Goal: Task Accomplishment & Management: Complete application form

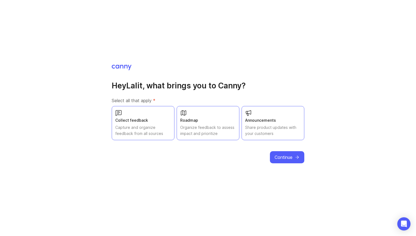
click at [283, 161] on button "Continue" at bounding box center [287, 157] width 34 height 12
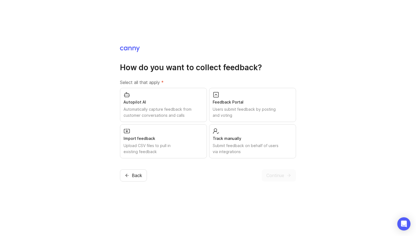
click at [152, 103] on div "Autopilot AI" at bounding box center [164, 102] width 80 height 6
click at [231, 107] on div "Users submit feedback by posting and voting" at bounding box center [253, 112] width 80 height 12
click at [228, 151] on div "Submit feedback on behalf of users via integrations" at bounding box center [253, 149] width 80 height 12
click at [186, 149] on div "Upload CSV files to pull in existing feedback" at bounding box center [164, 149] width 80 height 12
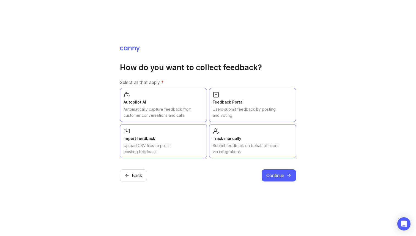
click at [186, 149] on div "Upload CSV files to pull in existing feedback" at bounding box center [164, 149] width 80 height 12
click at [274, 176] on span "Continue" at bounding box center [275, 175] width 18 height 7
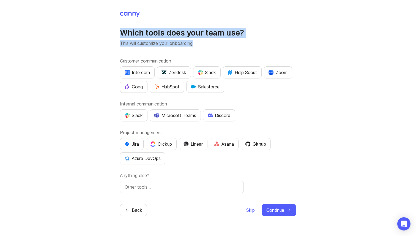
drag, startPoint x: 122, startPoint y: 34, endPoint x: 213, endPoint y: 45, distance: 92.5
click at [213, 45] on div "Which tools does your team use? This will customize your onboarding" at bounding box center [208, 37] width 176 height 19
click at [213, 45] on p "This will customize your onboarding" at bounding box center [208, 43] width 176 height 7
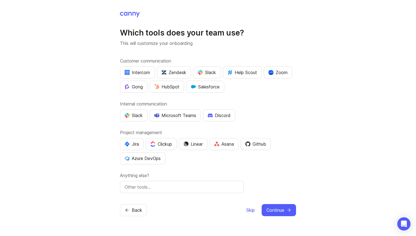
click at [249, 210] on span "Skip" at bounding box center [250, 210] width 9 height 7
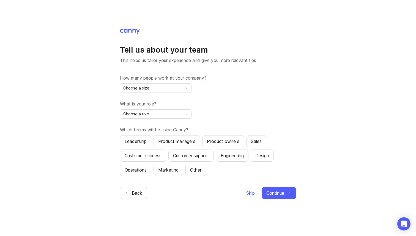
click at [169, 87] on div "Choose a size" at bounding box center [151, 88] width 62 height 9
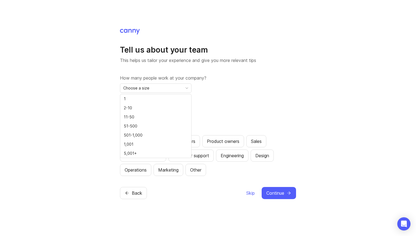
click at [235, 59] on p "This helps us tailor your experience and give you more relevant tips" at bounding box center [208, 60] width 176 height 7
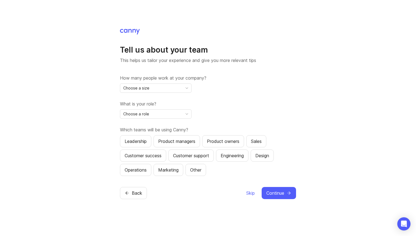
click at [141, 86] on span "Choose a size" at bounding box center [136, 88] width 26 height 6
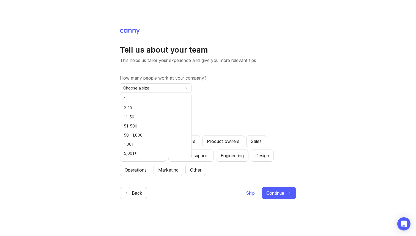
click at [165, 64] on div "Tell us about your team This helps us tailor your experience and give you more …" at bounding box center [208, 110] width 176 height 131
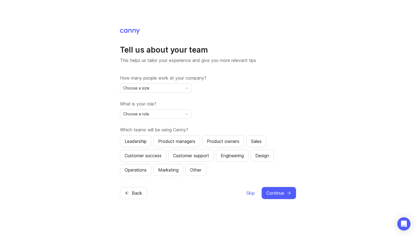
drag, startPoint x: 131, startPoint y: 82, endPoint x: 187, endPoint y: 82, distance: 55.0
click at [187, 82] on div "How many people work at your company? Choose a size" at bounding box center [208, 84] width 176 height 18
click at [171, 90] on div "Choose a size" at bounding box center [151, 88] width 62 height 9
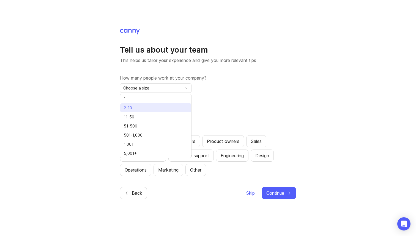
click at [148, 107] on li "2-10" at bounding box center [155, 107] width 71 height 9
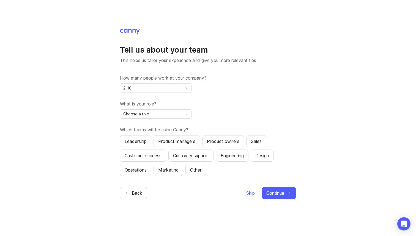
click at [139, 114] on span "Choose a role" at bounding box center [136, 114] width 26 height 6
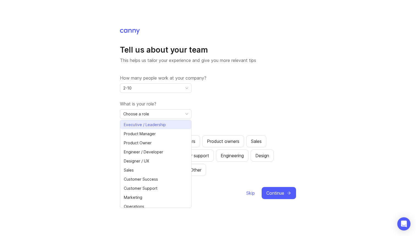
click at [158, 124] on span "Executive / Leadership" at bounding box center [145, 125] width 42 height 6
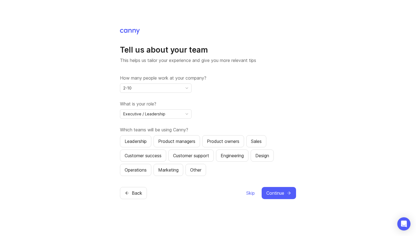
click at [211, 110] on div "What is your role? Executive / Leadership" at bounding box center [208, 109] width 176 height 18
click at [277, 194] on span "Continue" at bounding box center [275, 193] width 18 height 7
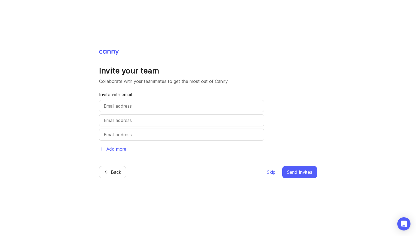
click at [145, 106] on input "text" at bounding box center [182, 106] width 156 height 7
type input "[PERSON_NAME][EMAIL_ADDRESS][DOMAIN_NAME]"
click at [139, 117] on input "text" at bounding box center [182, 120] width 156 height 7
type input "[EMAIL_ADDRESS][DOMAIN_NAME]"
click at [164, 132] on input "text" at bounding box center [182, 134] width 156 height 7
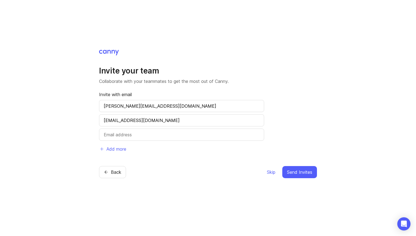
click at [168, 106] on input "[PERSON_NAME][EMAIL_ADDRESS][DOMAIN_NAME]" at bounding box center [182, 106] width 156 height 7
paste input "ismail.biswas"
click at [199, 142] on div "Invite with email [PERSON_NAME][EMAIL_ADDRESS][DOMAIN_NAME] [EMAIL_ADDRESS][DOM…" at bounding box center [181, 123] width 165 height 64
type input "[PERSON_NAME][EMAIL_ADDRESS][DOMAIN_NAME]"
click at [160, 127] on div "Invite with email [PERSON_NAME][EMAIL_ADDRESS][DOMAIN_NAME] [EMAIL_ADDRESS][DOM…" at bounding box center [181, 123] width 165 height 64
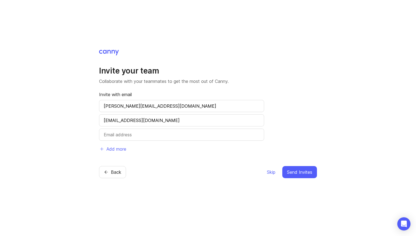
click at [151, 136] on input "text" at bounding box center [182, 134] width 156 height 7
paste input "[PERSON_NAME][EMAIL_ADDRESS][DOMAIN_NAME]"
type input "[PERSON_NAME][EMAIL_ADDRESS][DOMAIN_NAME]"
click at [304, 173] on span "Send Invites" at bounding box center [299, 172] width 25 height 7
click at [295, 172] on span "Send Invites" at bounding box center [299, 172] width 25 height 7
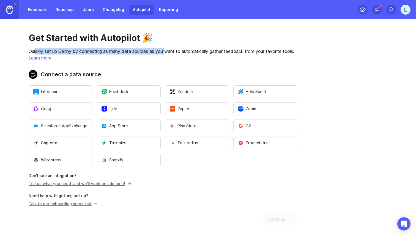
drag, startPoint x: 35, startPoint y: 48, endPoint x: 167, endPoint y: 52, distance: 132.4
click at [167, 52] on p "Quickly set up Canny by connecting as many data sources as you want to automati…" at bounding box center [163, 51] width 268 height 7
click at [212, 48] on p "Quickly set up Canny by connecting as many data sources as you want to automati…" at bounding box center [163, 51] width 268 height 7
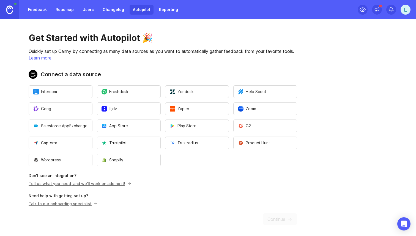
drag, startPoint x: 212, startPoint y: 48, endPoint x: 294, endPoint y: 47, distance: 81.7
click at [294, 47] on div "Get Started with Autopilot 🎉 Quickly set up Canny by connecting as many data so…" at bounding box center [163, 128] width 326 height 219
click at [328, 59] on main "Get Started with Autopilot 🎉 Quickly set up Canny by connecting as many data so…" at bounding box center [208, 127] width 416 height 217
click at [37, 12] on link "Feedback" at bounding box center [37, 10] width 25 height 10
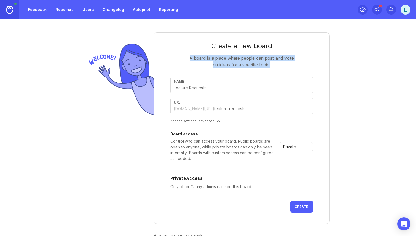
drag, startPoint x: 187, startPoint y: 58, endPoint x: 282, endPoint y: 65, distance: 95.1
click at [282, 65] on div "A board is a place where people can post and vote on ideas for a specific topic." at bounding box center [242, 61] width 110 height 13
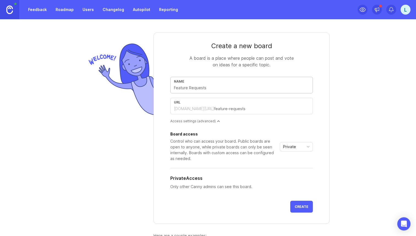
click at [197, 85] on input "text" at bounding box center [241, 88] width 135 height 6
paste input "reverse Image search"
type input "reverse Image search"
type input "reverse-image-search"
type input "Reverse Image Search"
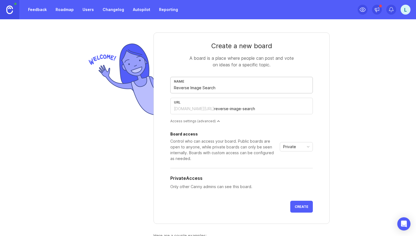
click at [347, 93] on div "Create a new board A board is a place where people can post and vote on ideas f…" at bounding box center [208, 127] width 416 height 217
click at [209, 120] on div "Access settings (advanced)" at bounding box center [241, 121] width 143 height 5
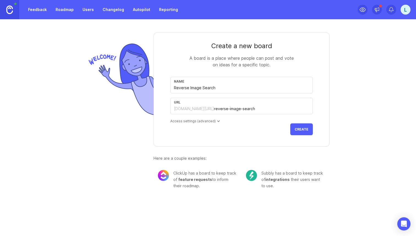
click at [209, 120] on div "Access settings (advanced)" at bounding box center [241, 121] width 143 height 5
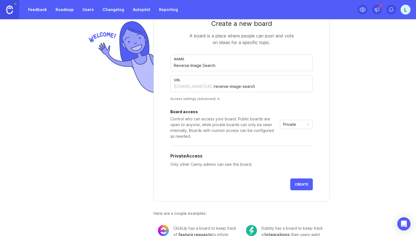
scroll to position [29, 0]
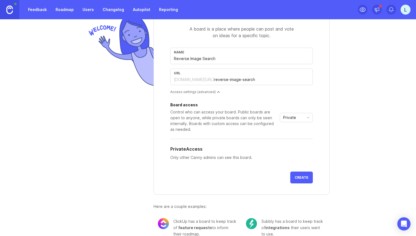
click at [298, 114] on div "Private" at bounding box center [292, 117] width 24 height 9
click at [286, 138] on span "Public" at bounding box center [289, 137] width 11 height 6
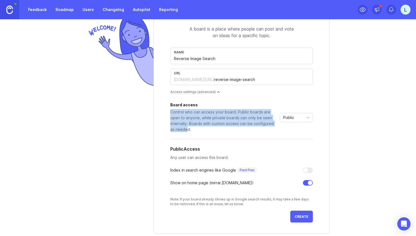
drag, startPoint x: 166, startPoint y: 113, endPoint x: 187, endPoint y: 128, distance: 26.3
click at [187, 128] on form "Create a new board A board is a place where people can post and vote on ideas f…" at bounding box center [242, 118] width 176 height 230
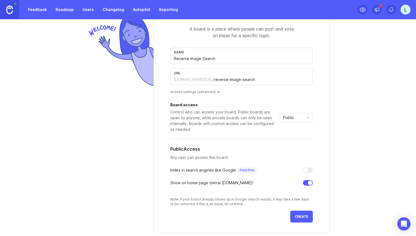
click at [202, 131] on div "Control who can access your board. Public boards are open to anyone, while priv…" at bounding box center [223, 120] width 107 height 23
click at [297, 121] on div "Public" at bounding box center [292, 117] width 24 height 9
click at [299, 145] on span "Custom" at bounding box center [292, 146] width 16 height 6
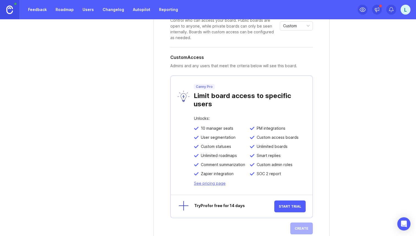
scroll to position [125, 0]
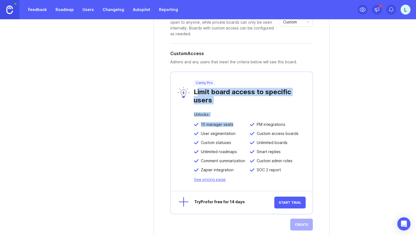
drag, startPoint x: 196, startPoint y: 95, endPoint x: 244, endPoint y: 122, distance: 55.2
click at [244, 122] on div "Canny Pro Limit board access to specific users Unlocks: 10 manager seats PM int…" at bounding box center [241, 143] width 143 height 143
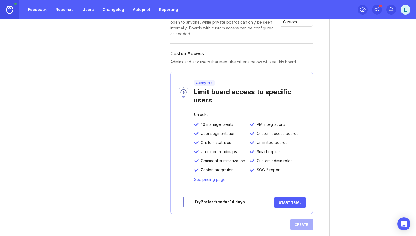
click at [240, 110] on div "Canny Pro Limit board access to specific users" at bounding box center [242, 92] width 142 height 41
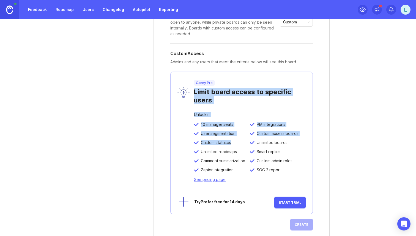
drag, startPoint x: 194, startPoint y: 93, endPoint x: 237, endPoint y: 145, distance: 67.3
click at [237, 145] on div "Canny Pro Limit board access to specific users Unlocks: 10 manager seats PM int…" at bounding box center [241, 143] width 143 height 143
click at [254, 99] on div "Limit board access to specific users" at bounding box center [250, 95] width 112 height 19
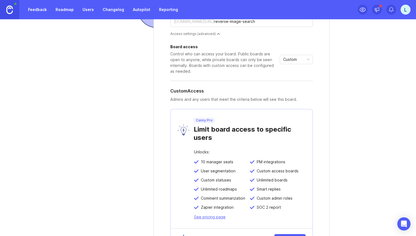
scroll to position [85, 0]
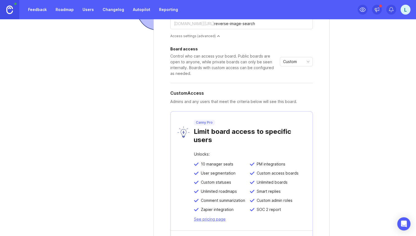
click at [288, 58] on div "Custom" at bounding box center [292, 61] width 24 height 9
click at [295, 72] on span "Private" at bounding box center [290, 72] width 13 height 6
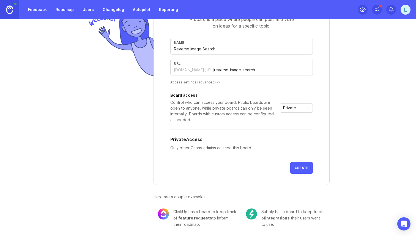
click at [297, 102] on div "Board access Control who can access your board. Public boards are open to anyon…" at bounding box center [241, 107] width 143 height 29
click at [293, 110] on span "Private" at bounding box center [289, 108] width 13 height 6
click at [288, 124] on li "Public" at bounding box center [296, 127] width 32 height 9
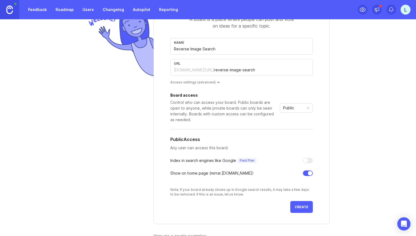
click at [209, 115] on div "Control who can access your board. Public boards are open to anyone, while priv…" at bounding box center [223, 110] width 107 height 23
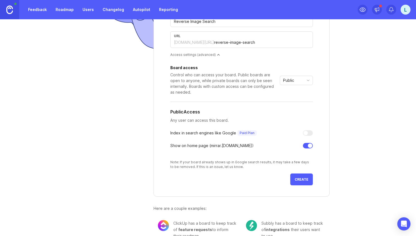
scroll to position [67, 0]
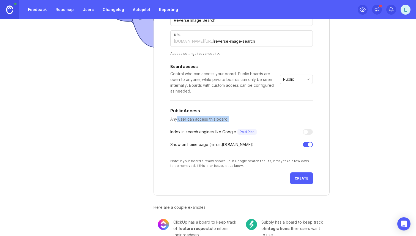
drag, startPoint x: 176, startPoint y: 117, endPoint x: 201, endPoint y: 125, distance: 25.8
click at [201, 125] on div "Board access Control who can access your board. Public boards are open to anyon…" at bounding box center [241, 116] width 143 height 103
click at [202, 135] on div "Board access Control who can access your board. Public boards are open to anyon…" at bounding box center [241, 116] width 143 height 103
drag, startPoint x: 169, startPoint y: 130, endPoint x: 204, endPoint y: 132, distance: 35.2
click at [204, 132] on form "Create a new board A board is a place where people can post and vote on ideas f…" at bounding box center [242, 80] width 176 height 230
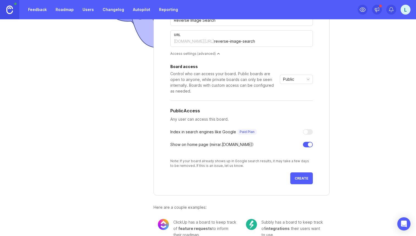
click at [219, 135] on div "Board access Control who can access your board. Public boards are open to anyon…" at bounding box center [241, 116] width 143 height 103
drag, startPoint x: 172, startPoint y: 144, endPoint x: 205, endPoint y: 143, distance: 33.3
click at [205, 143] on div "Show on home page ( mirrar .[DOMAIN_NAME])" at bounding box center [211, 144] width 83 height 6
click at [222, 144] on div "Show on home page ( mirrar .[DOMAIN_NAME])" at bounding box center [211, 144] width 83 height 6
drag, startPoint x: 169, startPoint y: 141, endPoint x: 242, endPoint y: 142, distance: 72.6
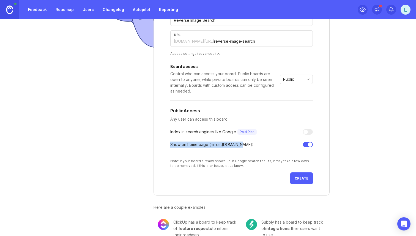
click at [242, 142] on form "Create a new board A board is a place where people can post and vote on ideas f…" at bounding box center [242, 80] width 176 height 230
click at [252, 149] on div "Board access Control who can access your board. Public boards are open to anyon…" at bounding box center [241, 116] width 143 height 103
click at [306, 144] on div at bounding box center [308, 145] width 10 height 6
drag, startPoint x: 173, startPoint y: 144, endPoint x: 243, endPoint y: 143, distance: 70.4
click at [244, 144] on form "Create a new board A board is a place where people can post and vote on ideas f…" at bounding box center [242, 80] width 176 height 230
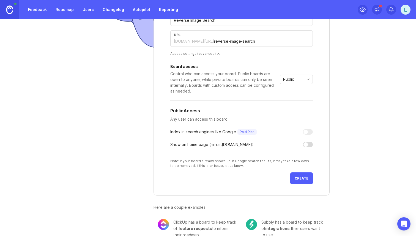
click at [256, 144] on div "Show on home page ( mirrar .[DOMAIN_NAME])" at bounding box center [241, 144] width 143 height 6
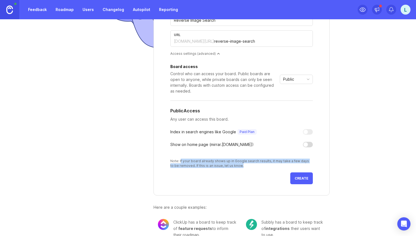
drag, startPoint x: 180, startPoint y: 160, endPoint x: 206, endPoint y: 170, distance: 27.7
click at [206, 170] on form "Create a new board A board is a place where people can post and vote on ideas f…" at bounding box center [242, 80] width 176 height 230
click at [235, 169] on form "Create a new board A board is a place where people can post and vote on ideas f…" at bounding box center [242, 80] width 176 height 230
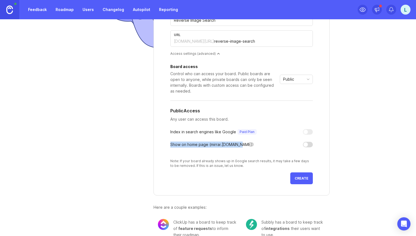
drag, startPoint x: 169, startPoint y: 146, endPoint x: 237, endPoint y: 147, distance: 68.2
click at [238, 147] on form "Create a new board A board is a place where people can post and vote on ideas f…" at bounding box center [242, 80] width 176 height 230
click at [261, 155] on div "Board access Control who can access your board. Public boards are open to anyon…" at bounding box center [241, 116] width 143 height 103
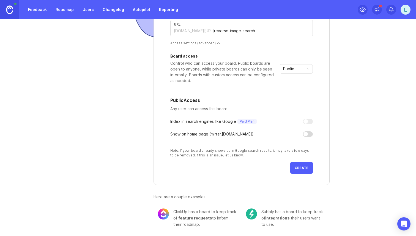
click at [308, 134] on div at bounding box center [305, 134] width 4 height 4
click at [304, 168] on span "Create" at bounding box center [302, 168] width 14 height 4
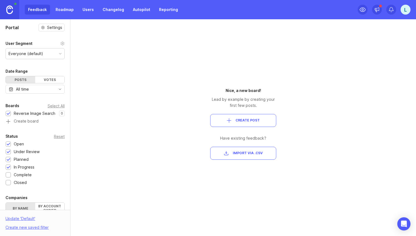
click at [62, 10] on link "Roadmap" at bounding box center [64, 10] width 25 height 10
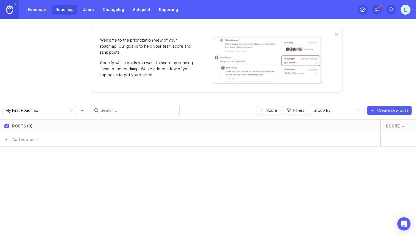
click at [41, 9] on link "Feedback" at bounding box center [37, 10] width 25 height 10
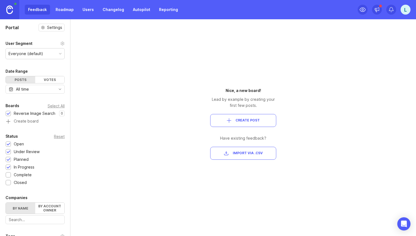
click at [66, 11] on link "Roadmap" at bounding box center [64, 10] width 25 height 10
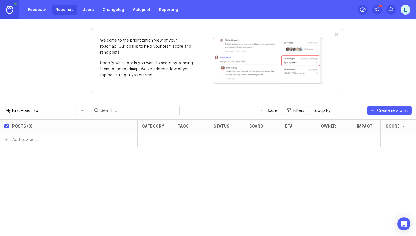
click at [86, 11] on link "Users" at bounding box center [88, 10] width 18 height 10
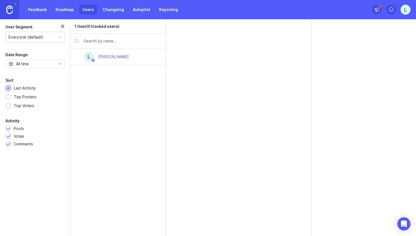
click at [110, 10] on link "Changelog" at bounding box center [113, 10] width 28 height 10
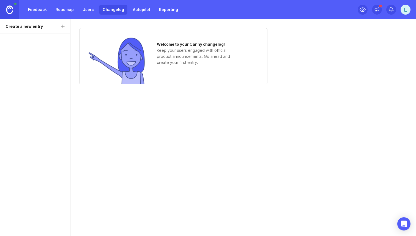
click at [136, 12] on link "Autopilot" at bounding box center [142, 10] width 24 height 10
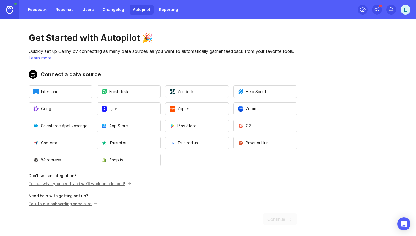
click at [162, 14] on link "Reporting" at bounding box center [169, 10] width 26 height 10
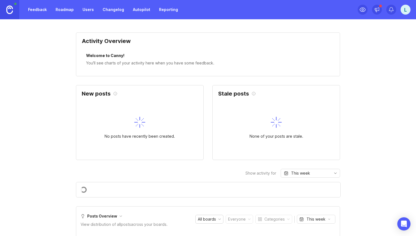
click at [37, 10] on link "Feedback" at bounding box center [37, 10] width 25 height 10
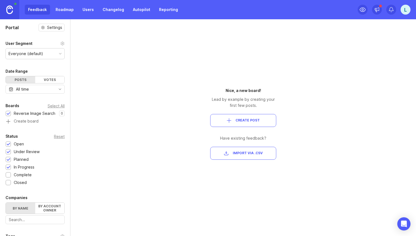
click at [413, 224] on div "Portal Settings User Segment Everyone (default) Date Range Posts Votes All time…" at bounding box center [208, 127] width 416 height 217
click at [403, 224] on icon "Open Intercom Messenger" at bounding box center [404, 223] width 6 height 7
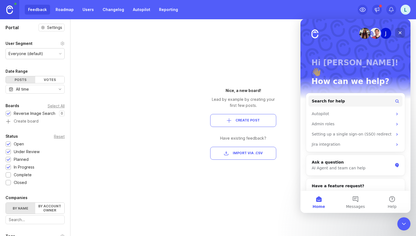
click at [401, 34] on icon "Close" at bounding box center [400, 32] width 3 height 3
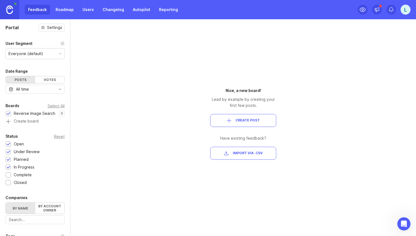
click at [38, 54] on div "Everyone (default)" at bounding box center [26, 54] width 35 height 6
click at [12, 33] on div "Portal Settings User Segment Everyone (default) Date Range Posts Votes All time…" at bounding box center [35, 180] width 70 height 323
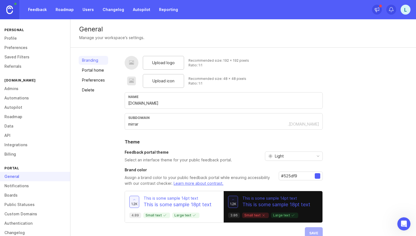
click at [9, 10] on img at bounding box center [9, 10] width 7 height 9
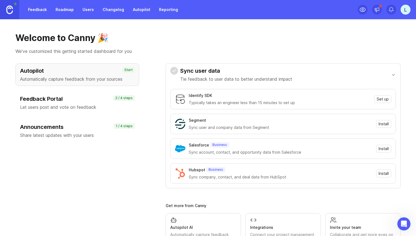
click at [79, 100] on h3 "Feedback Portal" at bounding box center [77, 99] width 114 height 8
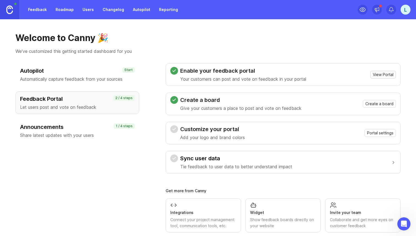
click at [382, 75] on span "View Portal" at bounding box center [383, 75] width 21 height 6
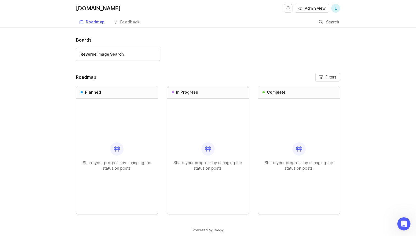
click at [131, 25] on link "Feedback" at bounding box center [126, 22] width 33 height 11
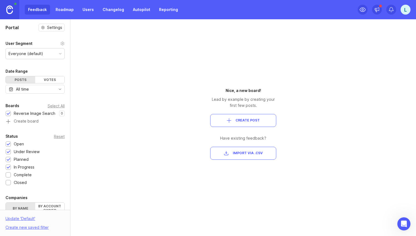
click at [4, 10] on link at bounding box center [9, 9] width 19 height 19
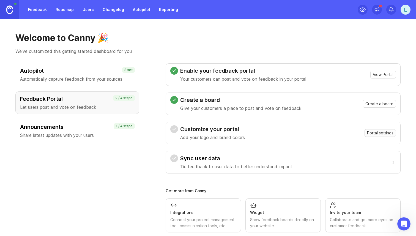
click at [376, 132] on span "Portal settings" at bounding box center [380, 133] width 26 height 6
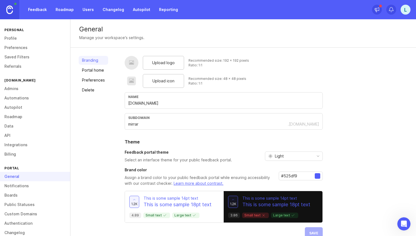
click at [164, 65] on span "Upload logo" at bounding box center [163, 63] width 23 height 6
click at [243, 62] on div "Recommended size: 192 x 192 pixels" at bounding box center [218, 60] width 61 height 5
click at [169, 62] on span "Upload logo" at bounding box center [163, 63] width 23 height 6
click at [100, 69] on link "Portal home" at bounding box center [93, 70] width 29 height 9
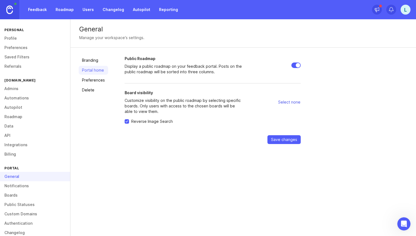
click at [290, 101] on span "Select none" at bounding box center [289, 102] width 22 height 6
click at [290, 101] on span "Select all" at bounding box center [292, 102] width 17 height 6
checkbox input "true"
click at [91, 82] on link "Preferences" at bounding box center [93, 80] width 29 height 9
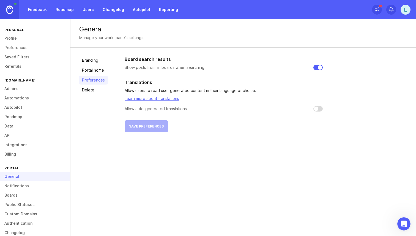
click at [82, 87] on link "Delete" at bounding box center [93, 90] width 29 height 9
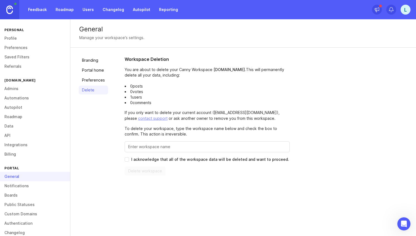
click at [88, 59] on link "Branding" at bounding box center [93, 60] width 29 height 9
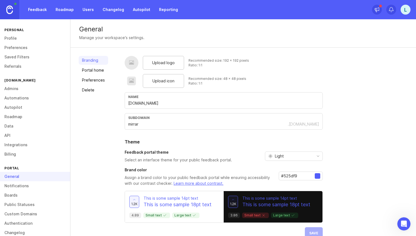
click at [90, 67] on link "Portal home" at bounding box center [93, 70] width 29 height 9
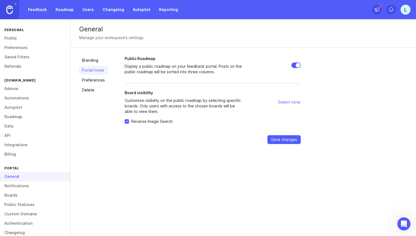
click at [93, 58] on link "Branding" at bounding box center [93, 60] width 29 height 9
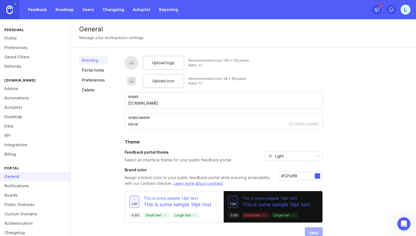
click at [89, 93] on link "Delete" at bounding box center [93, 90] width 29 height 9
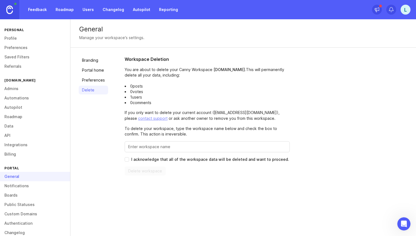
click at [91, 65] on div "Branding Portal home Preferences Delete" at bounding box center [93, 115] width 29 height 119
click at [92, 60] on link "Branding" at bounding box center [93, 60] width 29 height 9
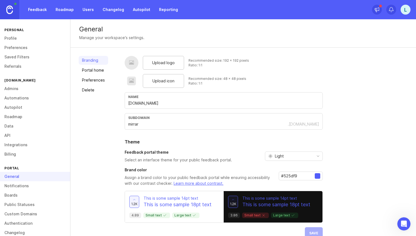
scroll to position [11, 0]
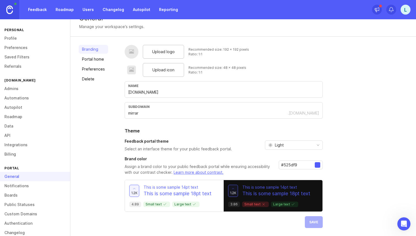
click at [278, 145] on span "Light" at bounding box center [279, 145] width 9 height 6
click at [285, 156] on span "System preference" at bounding box center [292, 156] width 35 height 6
click at [314, 224] on button "Save" at bounding box center [314, 222] width 18 height 12
click at [258, 100] on div "Upload logo Recommended size: 192 x 192 pixels Ratio: 1:1 Upload icon Recommend…" at bounding box center [224, 136] width 198 height 183
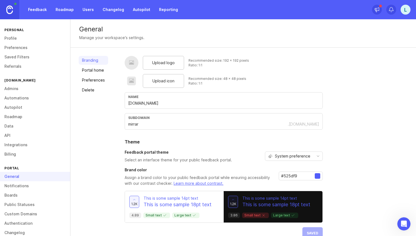
click at [35, 9] on link "Feedback" at bounding box center [37, 10] width 25 height 10
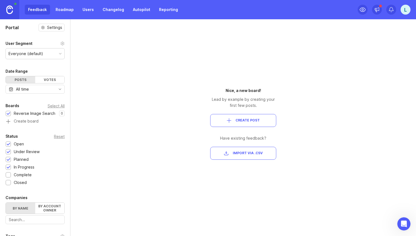
click at [2, 10] on link at bounding box center [9, 9] width 19 height 19
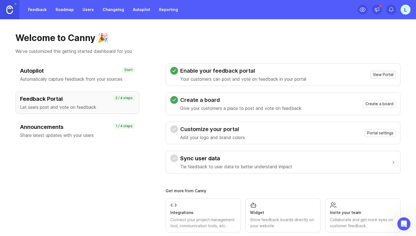
click at [382, 74] on span "View Portal" at bounding box center [383, 75] width 21 height 6
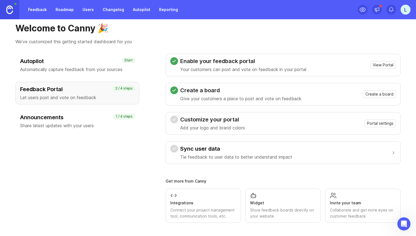
click at [196, 202] on div "Integrations" at bounding box center [203, 203] width 66 height 6
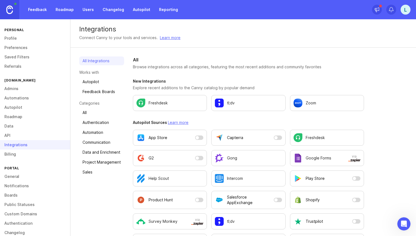
click at [110, 111] on link "All" at bounding box center [101, 112] width 45 height 9
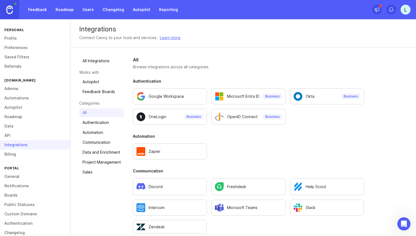
click at [26, 153] on link "Billing" at bounding box center [35, 153] width 70 height 9
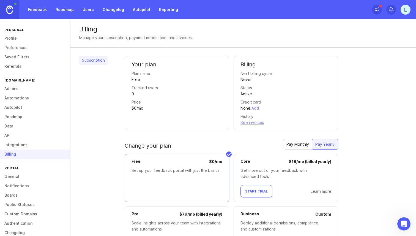
click at [17, 176] on link "General" at bounding box center [35, 176] width 70 height 9
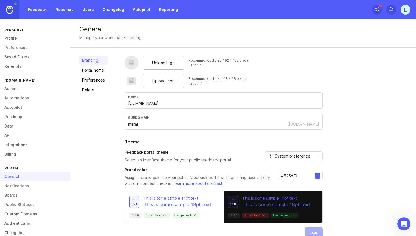
scroll to position [11, 0]
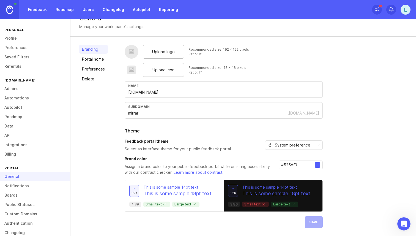
click at [106, 61] on link "Portal home" at bounding box center [93, 59] width 29 height 9
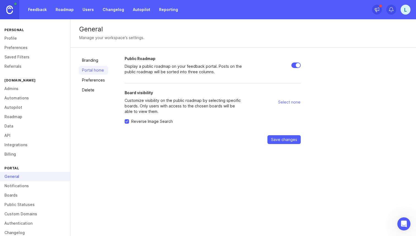
click at [91, 82] on link "Preferences" at bounding box center [93, 80] width 29 height 9
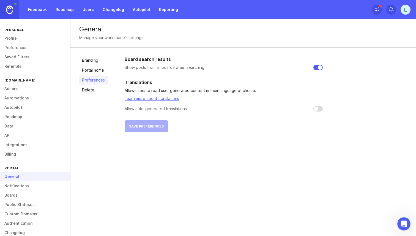
click at [91, 59] on link "Branding" at bounding box center [93, 60] width 29 height 9
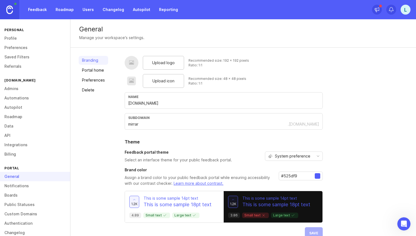
scroll to position [11, 0]
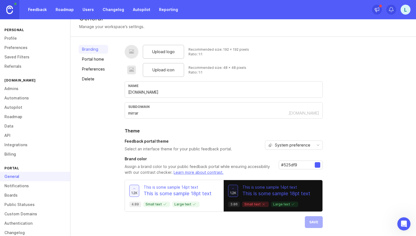
click at [26, 198] on link "Boards" at bounding box center [35, 194] width 70 height 9
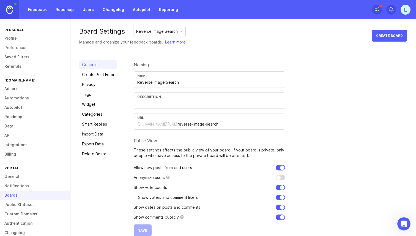
click at [26, 185] on link "Notifications" at bounding box center [35, 185] width 70 height 9
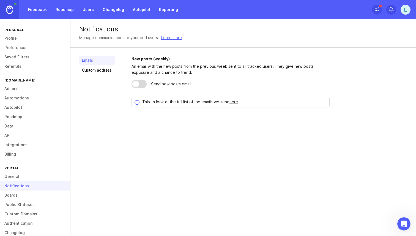
scroll to position [8, 0]
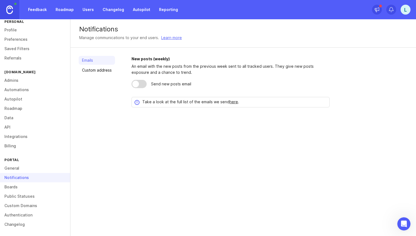
click at [35, 200] on link "Public Statuses" at bounding box center [35, 195] width 70 height 9
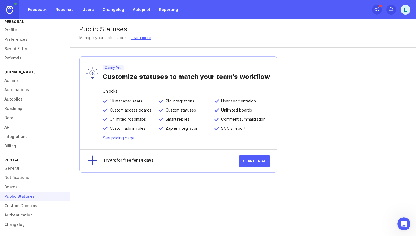
click at [37, 205] on link "Custom Domains" at bounding box center [35, 205] width 70 height 9
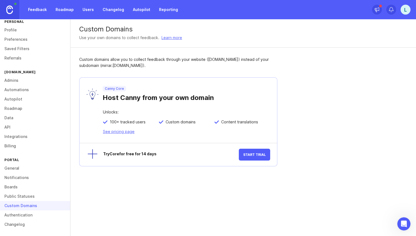
drag, startPoint x: 119, startPoint y: 155, endPoint x: 159, endPoint y: 155, distance: 40.2
click at [159, 155] on div "Try Core for free for 14 days" at bounding box center [171, 154] width 136 height 5
click at [158, 116] on div "Unlocks:" at bounding box center [186, 114] width 167 height 9
click at [125, 128] on div "100+ tracked users" at bounding box center [131, 123] width 56 height 9
click at [122, 131] on link "See pricing page" at bounding box center [119, 131] width 32 height 5
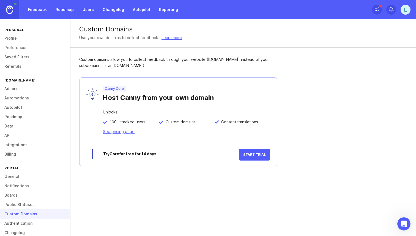
click at [18, 35] on link "Profile" at bounding box center [35, 38] width 70 height 9
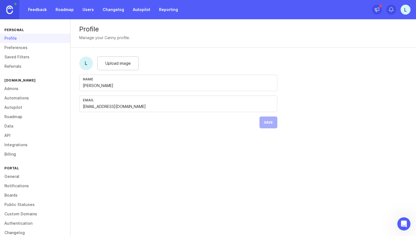
click at [7, 16] on link at bounding box center [9, 9] width 19 height 19
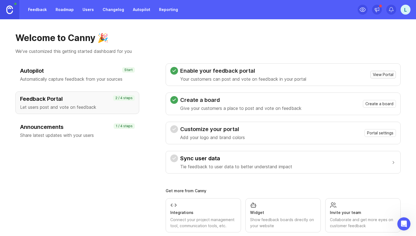
click at [384, 76] on span "View Portal" at bounding box center [383, 75] width 21 height 6
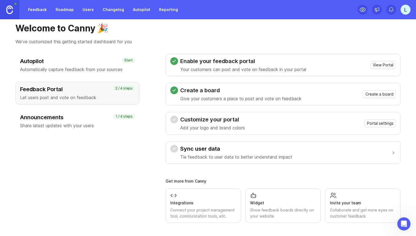
click at [263, 202] on div "Widget" at bounding box center [283, 203] width 66 height 6
click at [34, 11] on link "Feedback" at bounding box center [37, 10] width 25 height 10
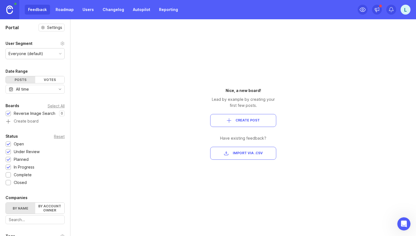
click at [65, 11] on link "Roadmap" at bounding box center [64, 10] width 25 height 10
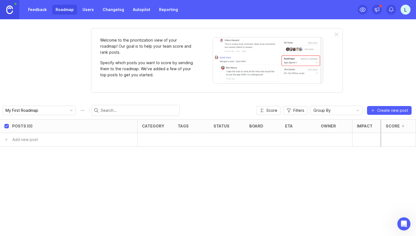
click at [34, 8] on link "Feedback" at bounding box center [37, 10] width 25 height 10
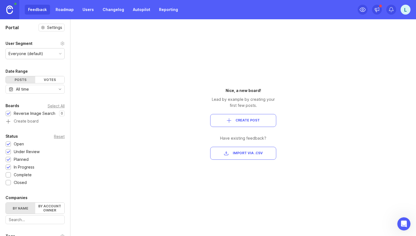
click at [53, 9] on link "Roadmap" at bounding box center [64, 10] width 25 height 10
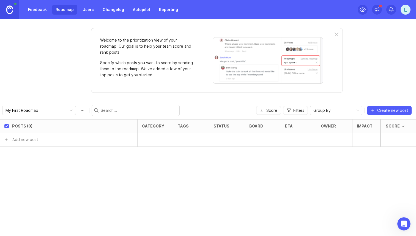
click at [39, 11] on link "Feedback" at bounding box center [37, 10] width 25 height 10
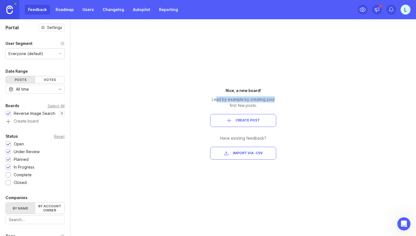
drag, startPoint x: 217, startPoint y: 101, endPoint x: 273, endPoint y: 100, distance: 56.4
click at [273, 100] on div "Lead by example by creating your first few posts." at bounding box center [243, 102] width 66 height 12
click at [292, 107] on div "Nice, a new board! Lead by example by creating your first few posts. Create Pos…" at bounding box center [243, 127] width 99 height 217
click at [242, 118] on span "Create Post" at bounding box center [247, 120] width 24 height 5
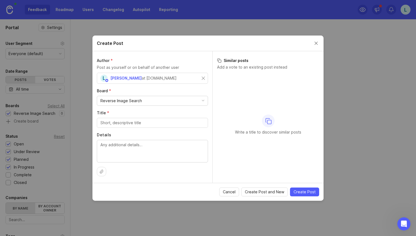
click at [135, 99] on div "Reverse Image Search" at bounding box center [121, 101] width 42 height 6
click at [128, 125] on input "Title *" at bounding box center [152, 123] width 104 height 6
paste input "Image Input via URL"
type input "Image Input via URL"
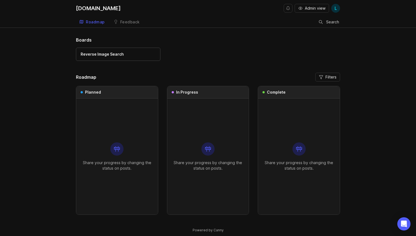
click at [110, 155] on div "Share your progress by changing the status on posts." at bounding box center [117, 156] width 73 height 116
click at [109, 105] on div "Share your progress by changing the status on posts." at bounding box center [117, 156] width 73 height 116
click at [188, 115] on div "Share your progress by changing the status on posts." at bounding box center [208, 156] width 73 height 116
click at [280, 112] on div "Share your progress by changing the status on posts." at bounding box center [298, 156] width 73 height 116
